Goal: Check status

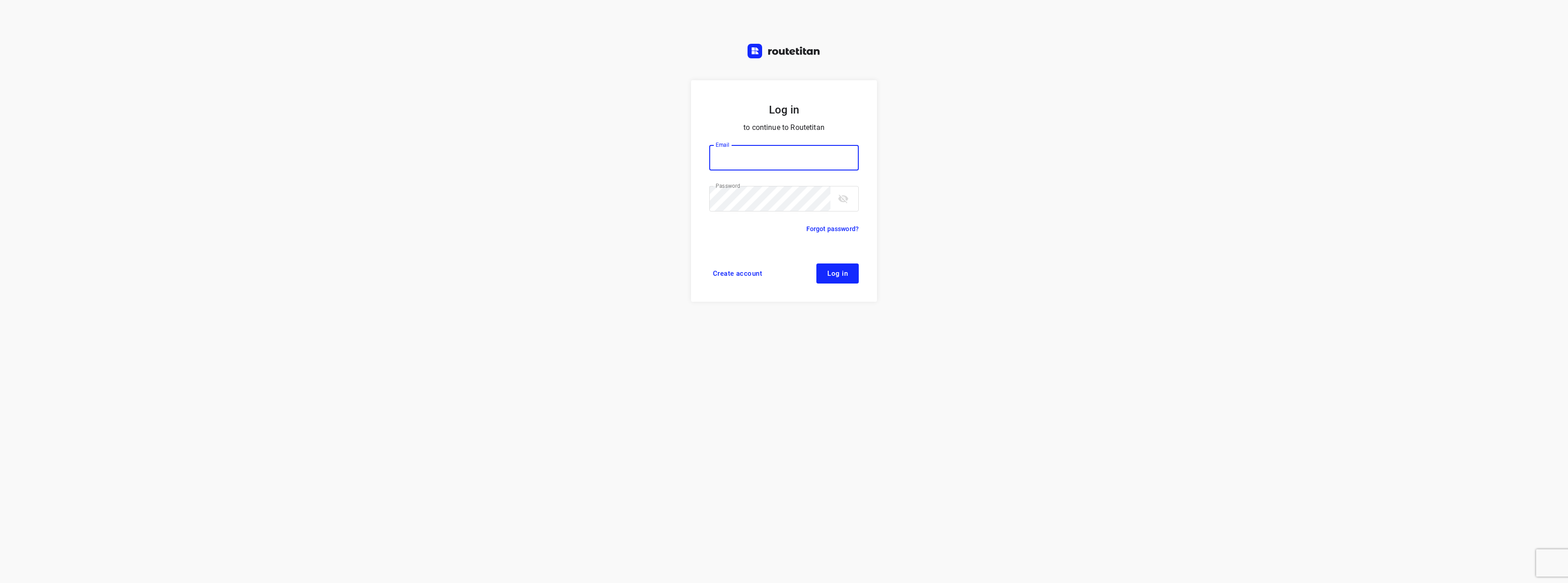
type input "[EMAIL_ADDRESS][DOMAIN_NAME]"
click at [837, 279] on button "Log in" at bounding box center [837, 274] width 43 height 20
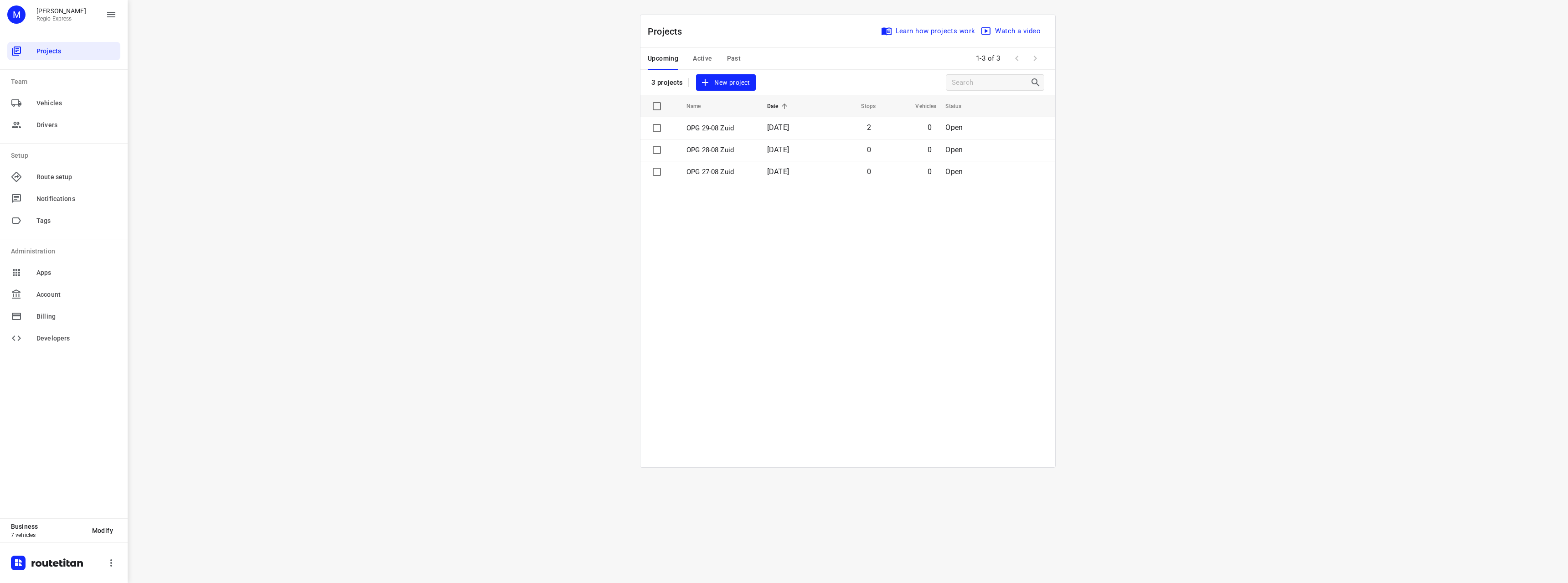
click at [704, 58] on span "Active" at bounding box center [702, 58] width 19 height 12
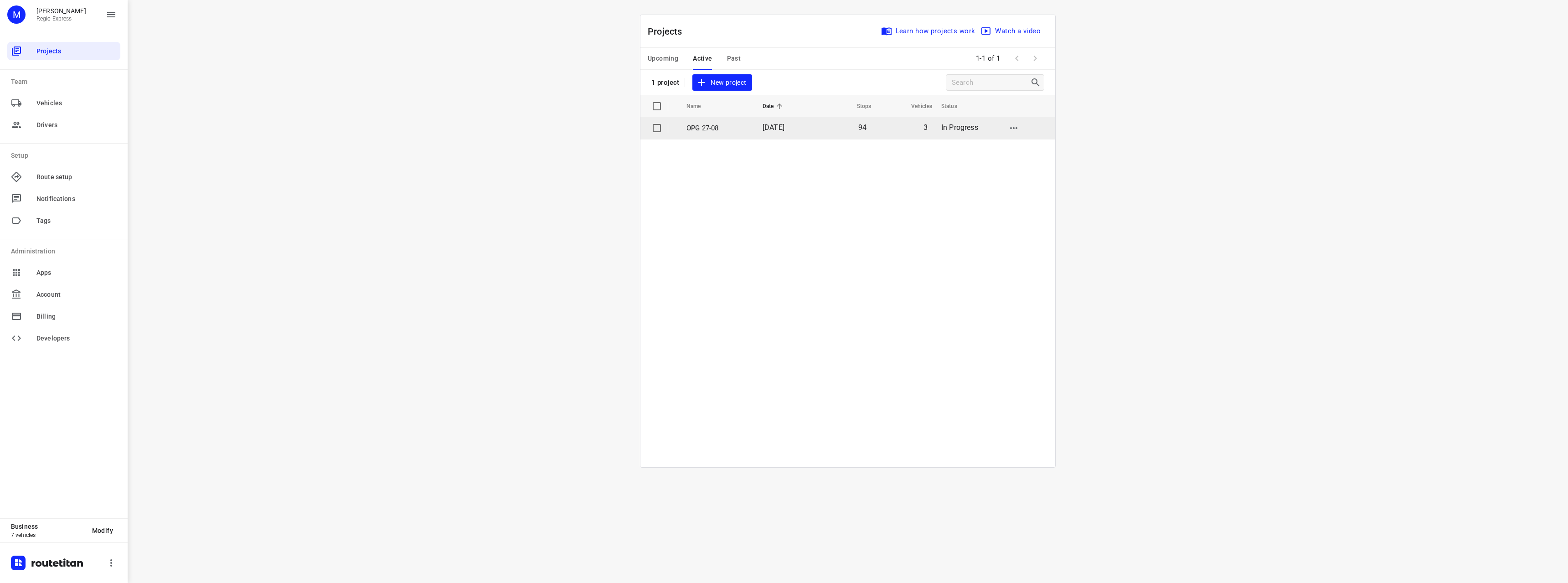
click at [766, 132] on td "27 Aug 2025" at bounding box center [784, 128] width 59 height 22
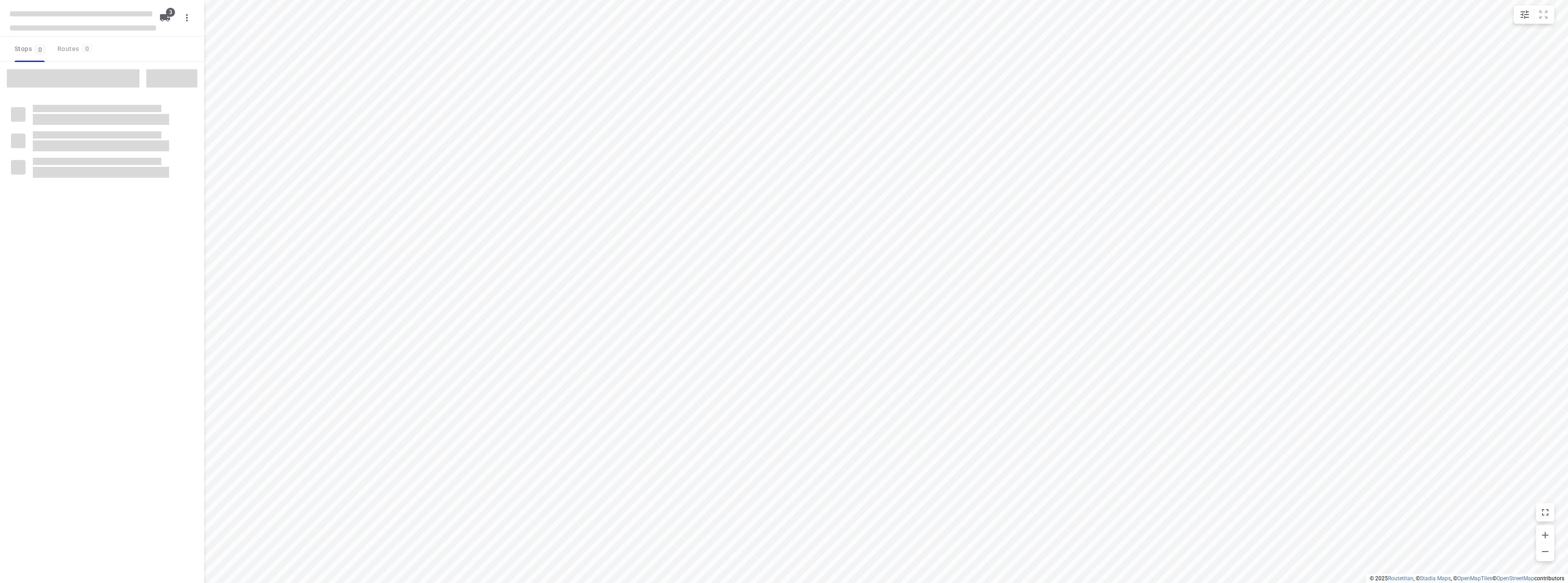
type input "distance"
